Goal: Task Accomplishment & Management: Manage account settings

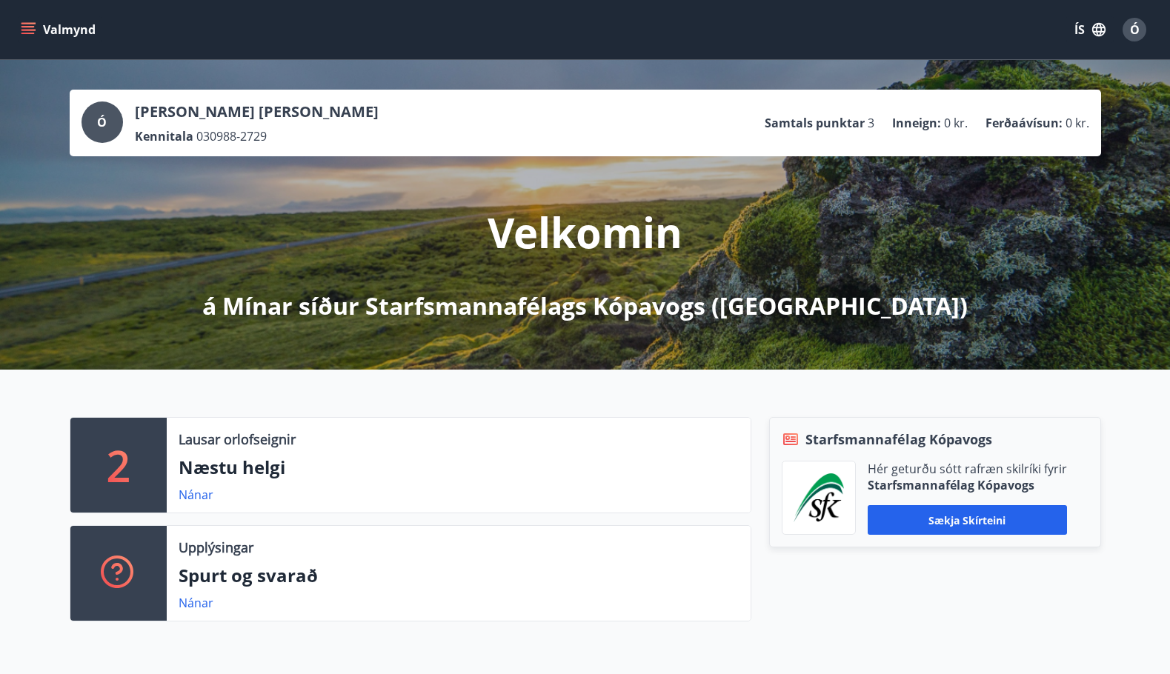
click at [30, 20] on button "Valmynd" at bounding box center [60, 29] width 84 height 27
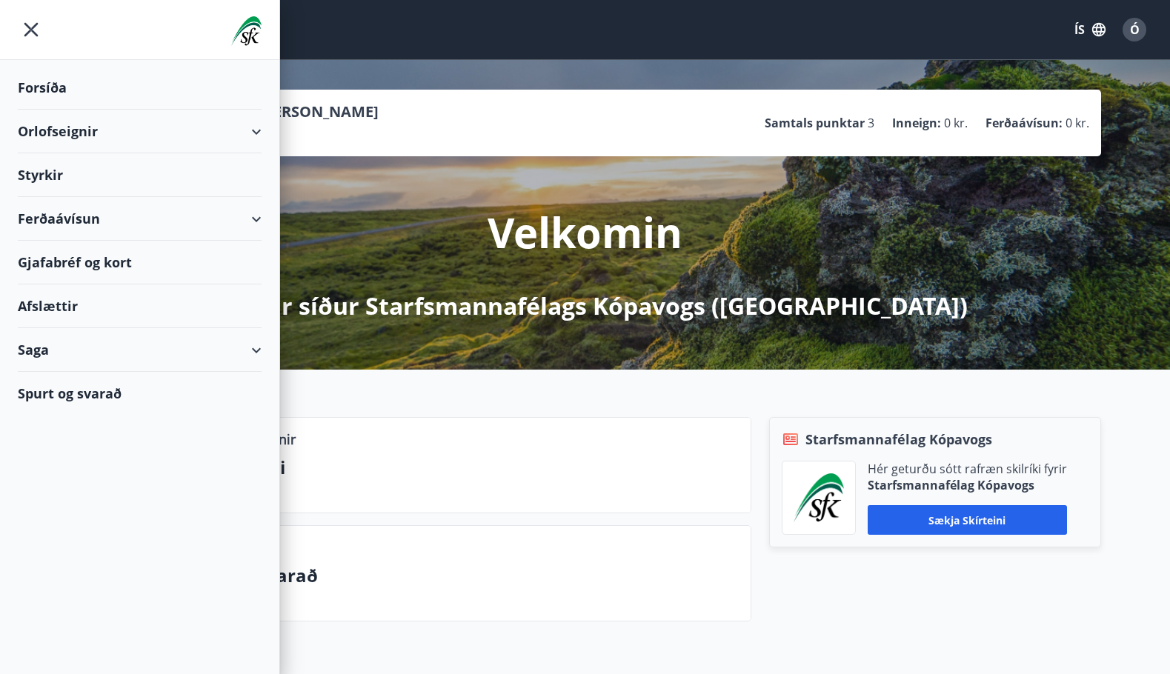
click at [253, 347] on div "Saga" at bounding box center [140, 350] width 244 height 44
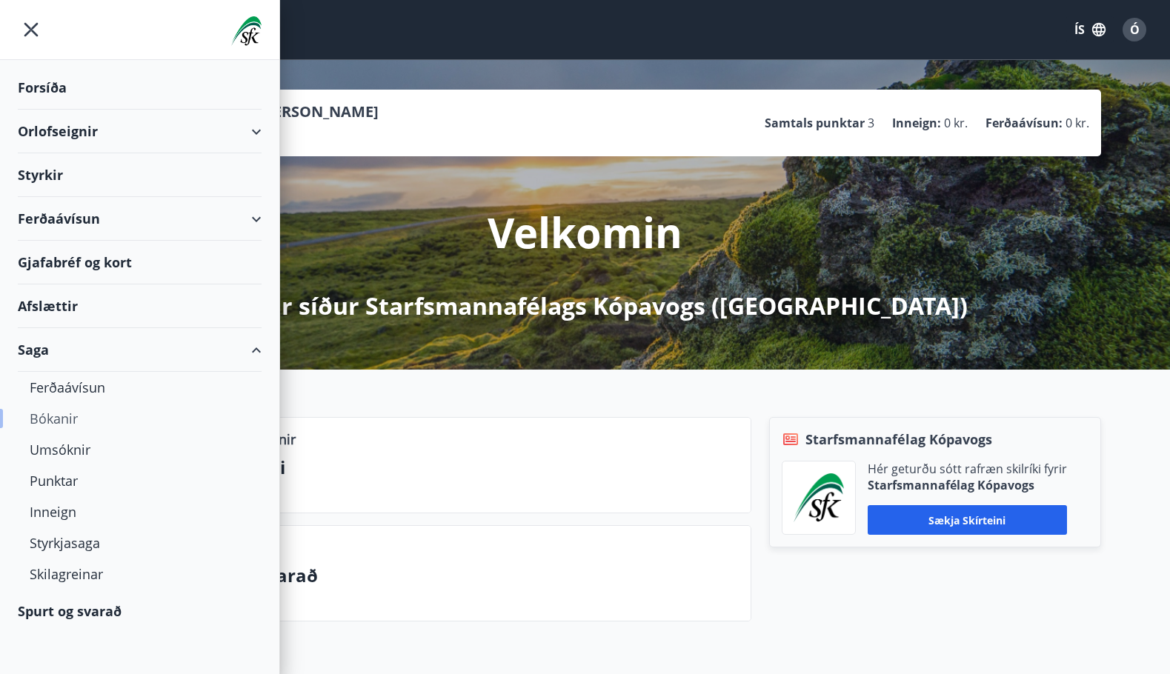
click at [62, 416] on div "Bókanir" at bounding box center [140, 418] width 220 height 31
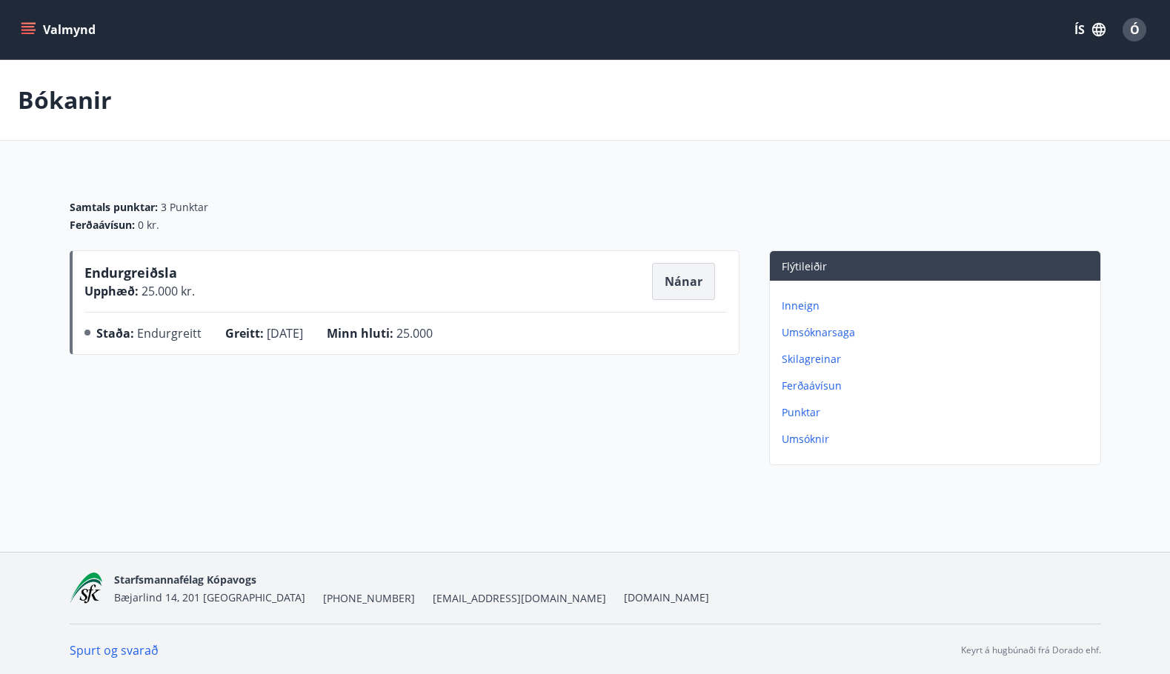
click at [672, 282] on button "Nánar" at bounding box center [683, 281] width 63 height 37
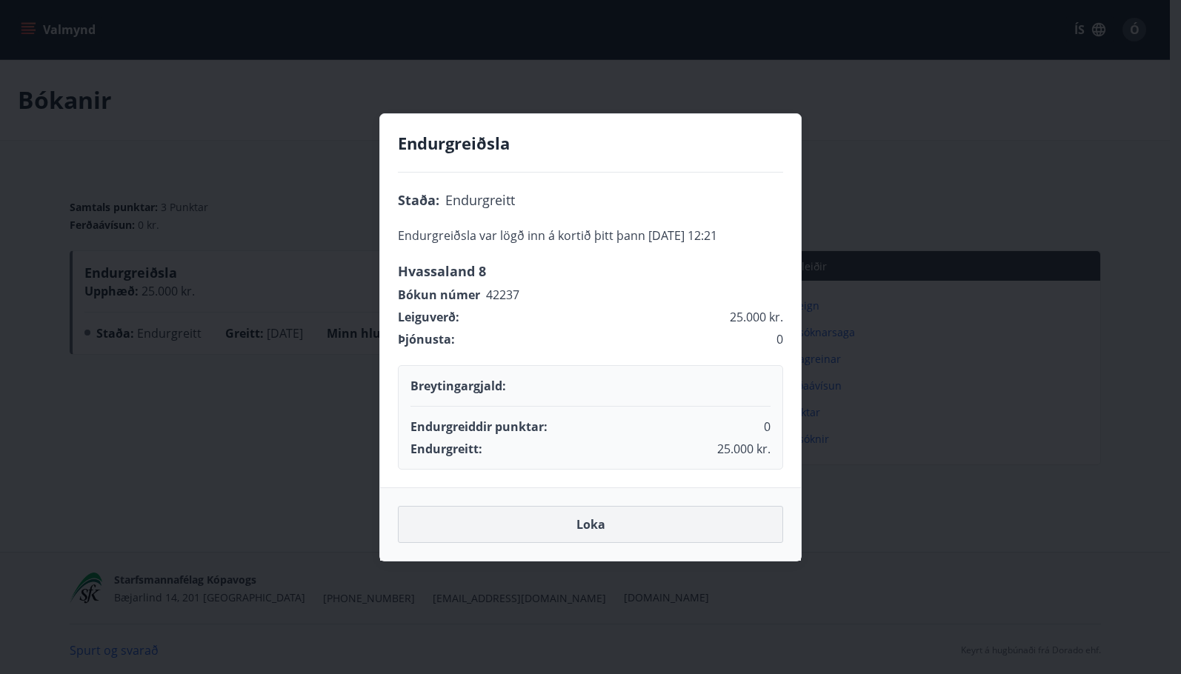
click at [594, 521] on button "Loka" at bounding box center [590, 524] width 385 height 37
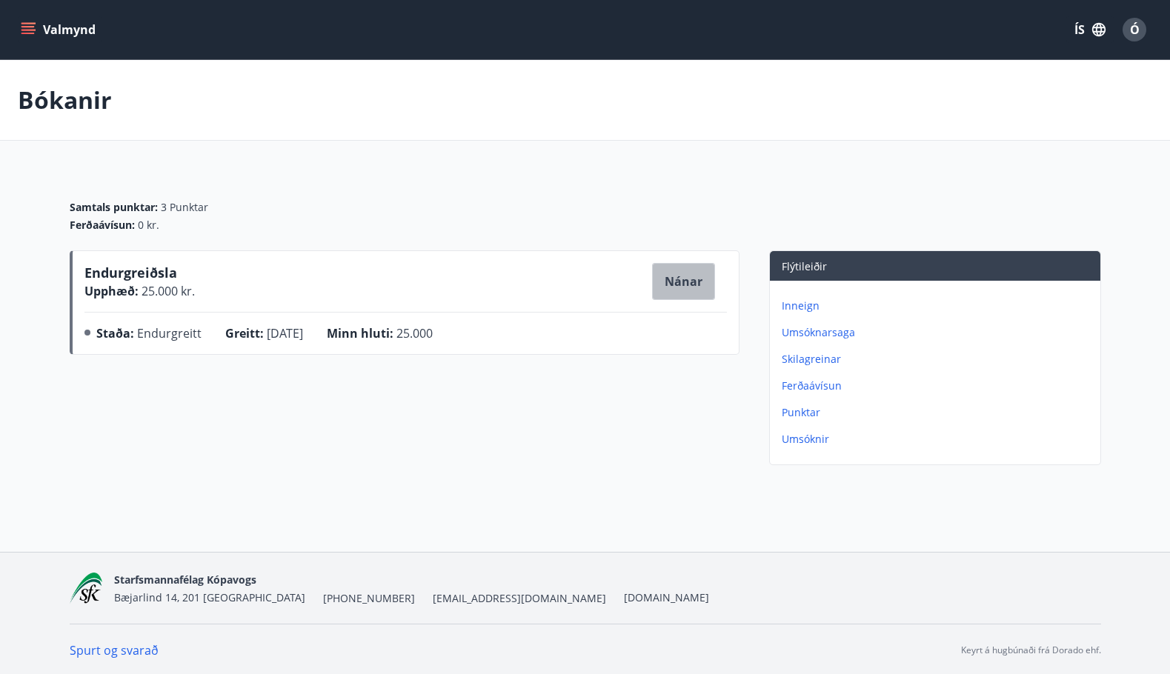
click at [674, 279] on button "Nánar" at bounding box center [683, 281] width 63 height 37
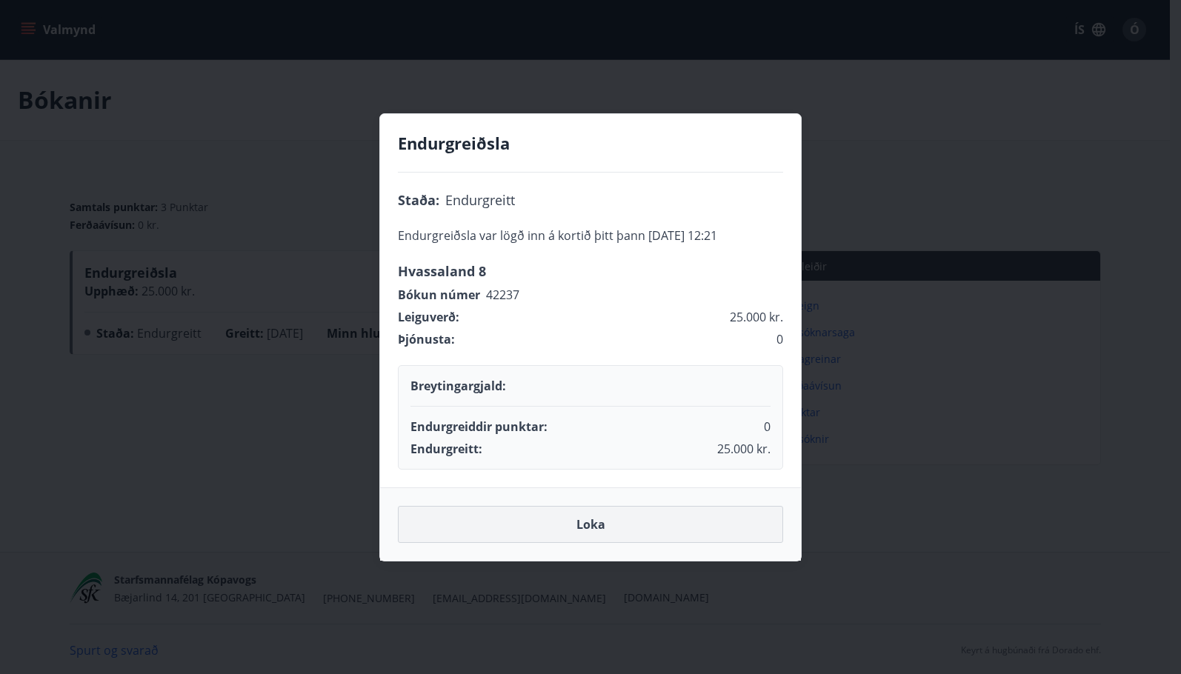
click at [614, 521] on button "Loka" at bounding box center [590, 524] width 385 height 37
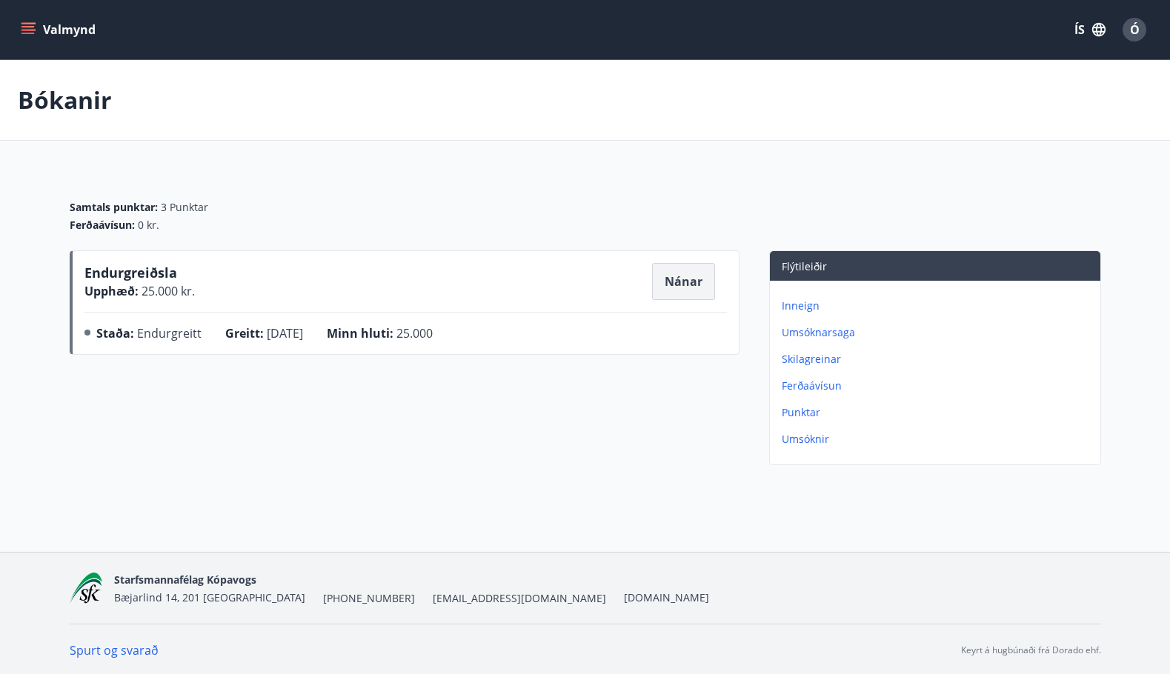
click at [683, 280] on button "Nánar" at bounding box center [683, 281] width 63 height 37
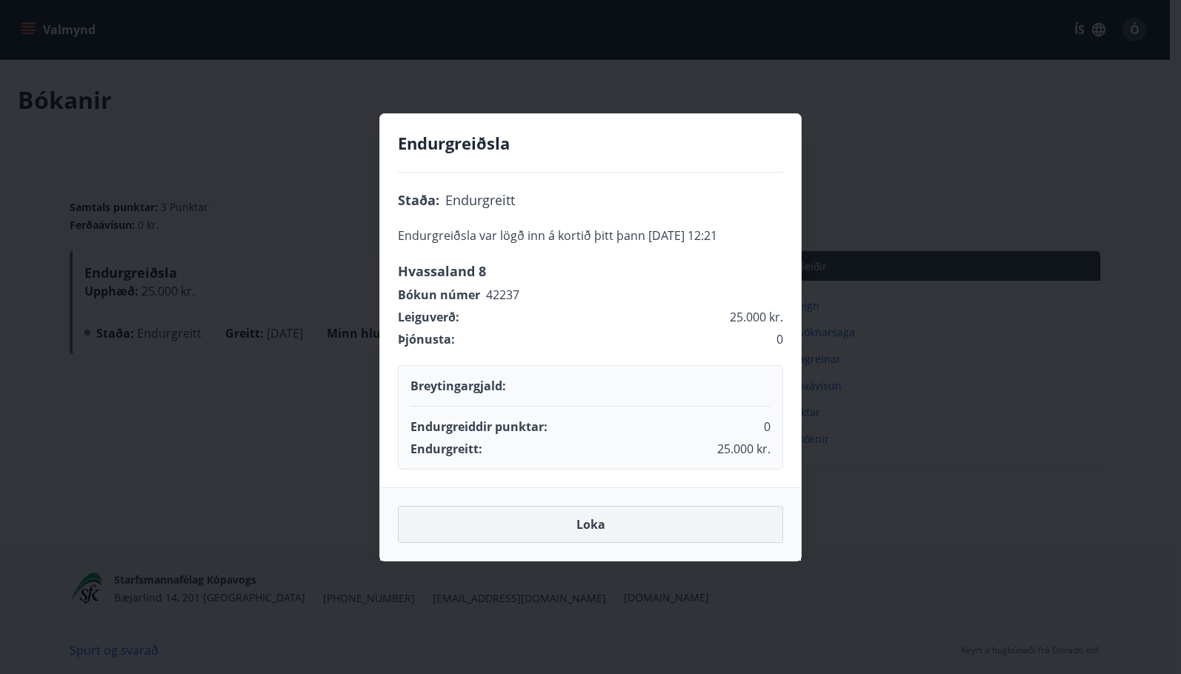
click at [658, 516] on button "Loka" at bounding box center [590, 524] width 385 height 37
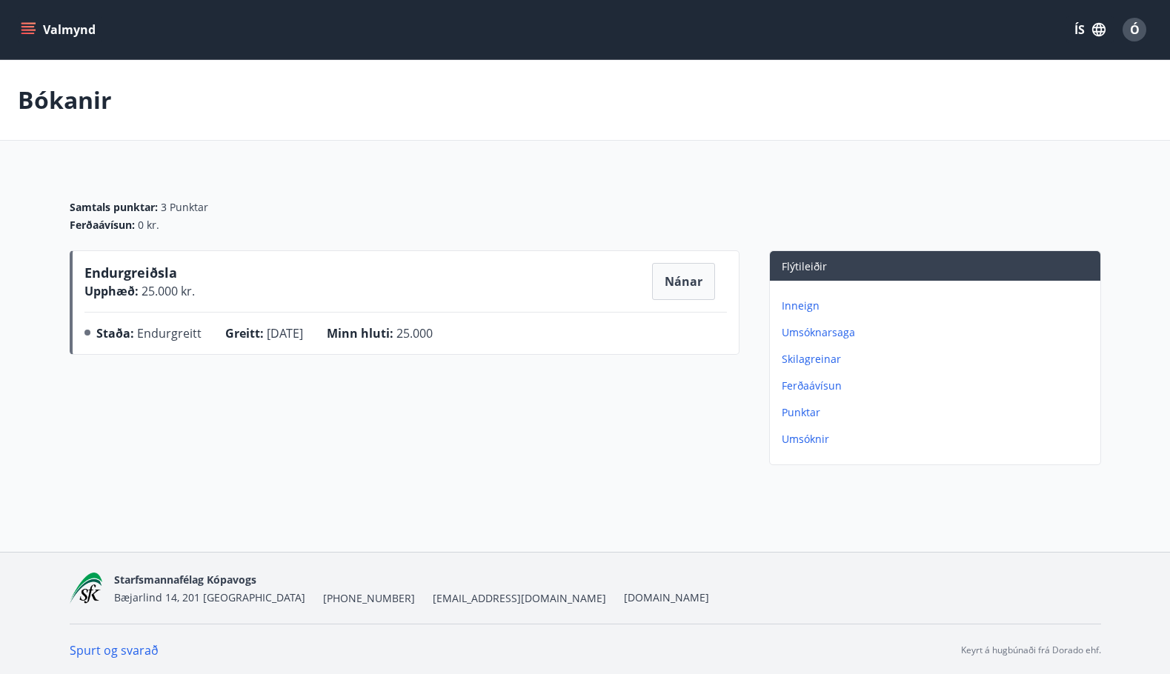
click at [261, 21] on div "Valmynd ÍS Ó" at bounding box center [585, 30] width 1134 height 36
click at [764, 107] on div "Bókanir" at bounding box center [585, 100] width 1170 height 81
click at [56, 26] on button "Valmynd" at bounding box center [60, 29] width 84 height 27
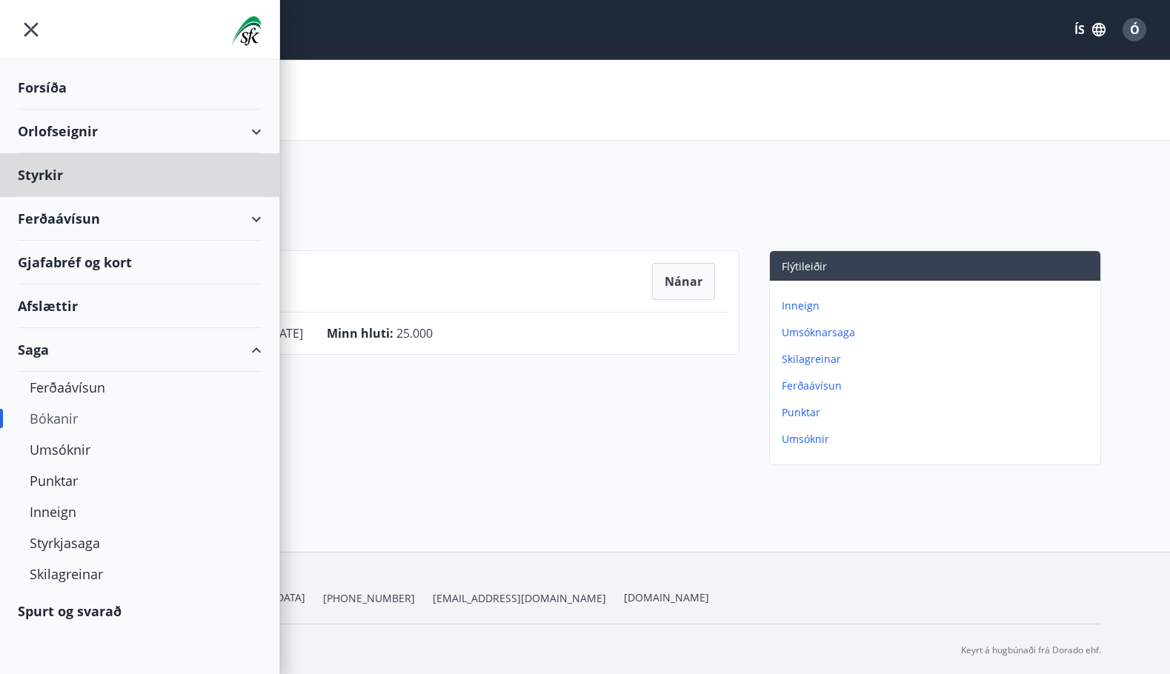
click at [41, 86] on div "Forsíða" at bounding box center [140, 88] width 244 height 44
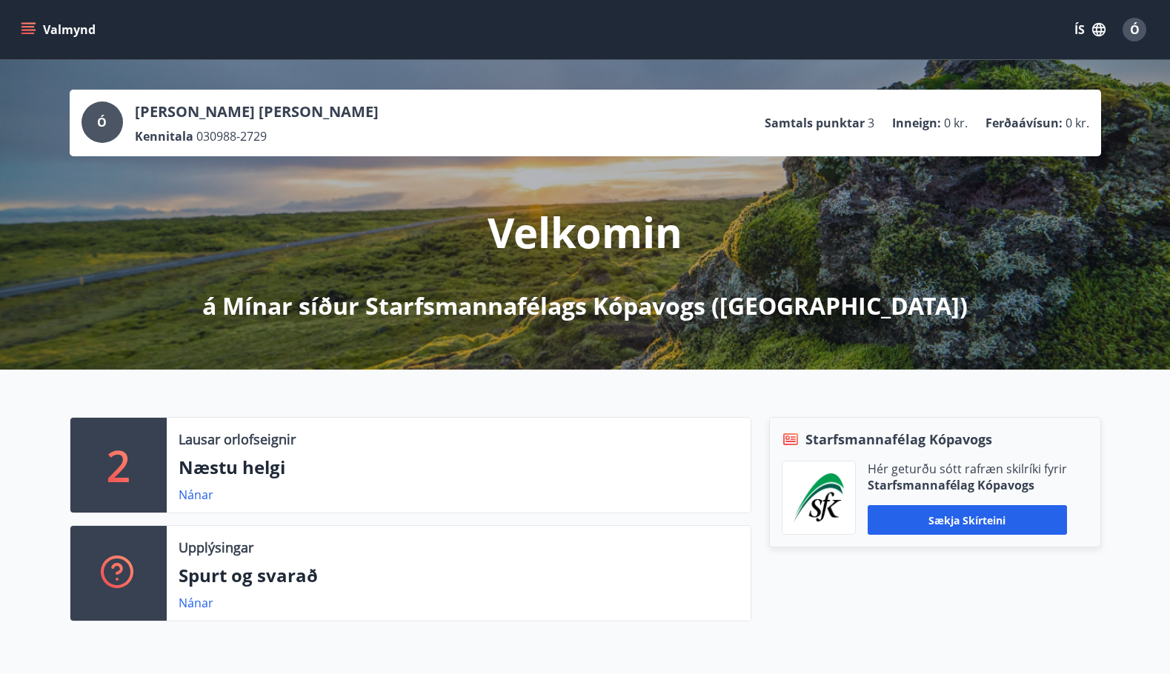
click at [1137, 25] on span "Ó" at bounding box center [1135, 29] width 10 height 16
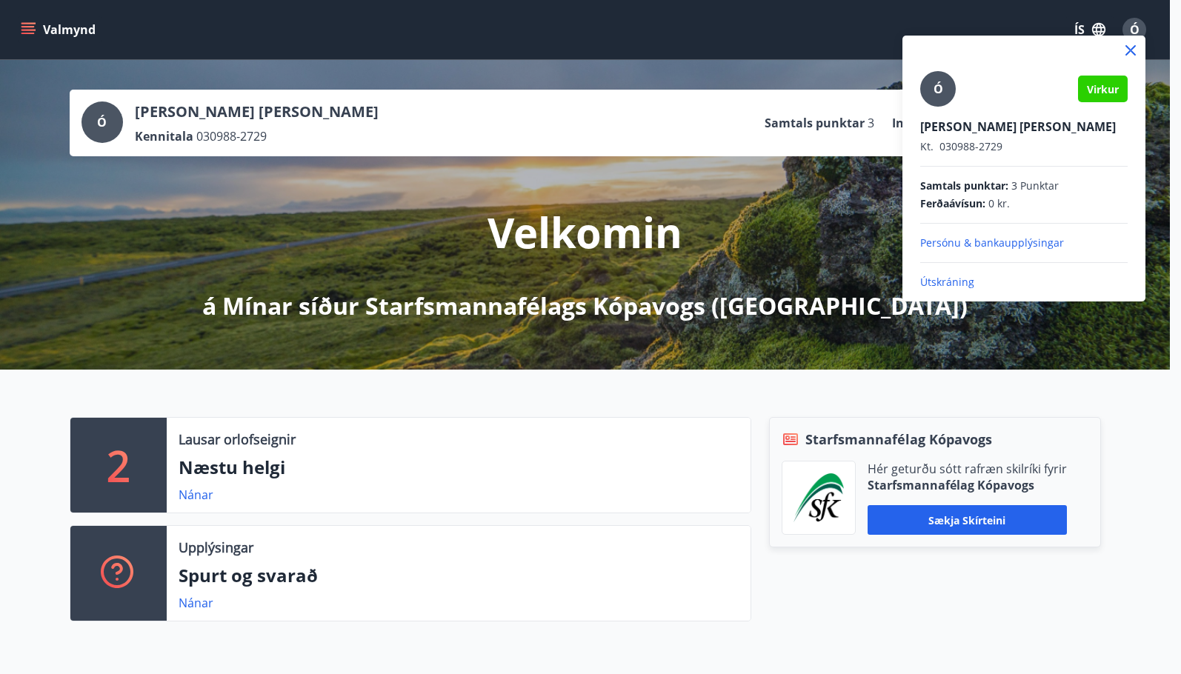
click at [948, 281] on p "Útskráning" at bounding box center [1023, 282] width 207 height 15
